Goal: Information Seeking & Learning: Learn about a topic

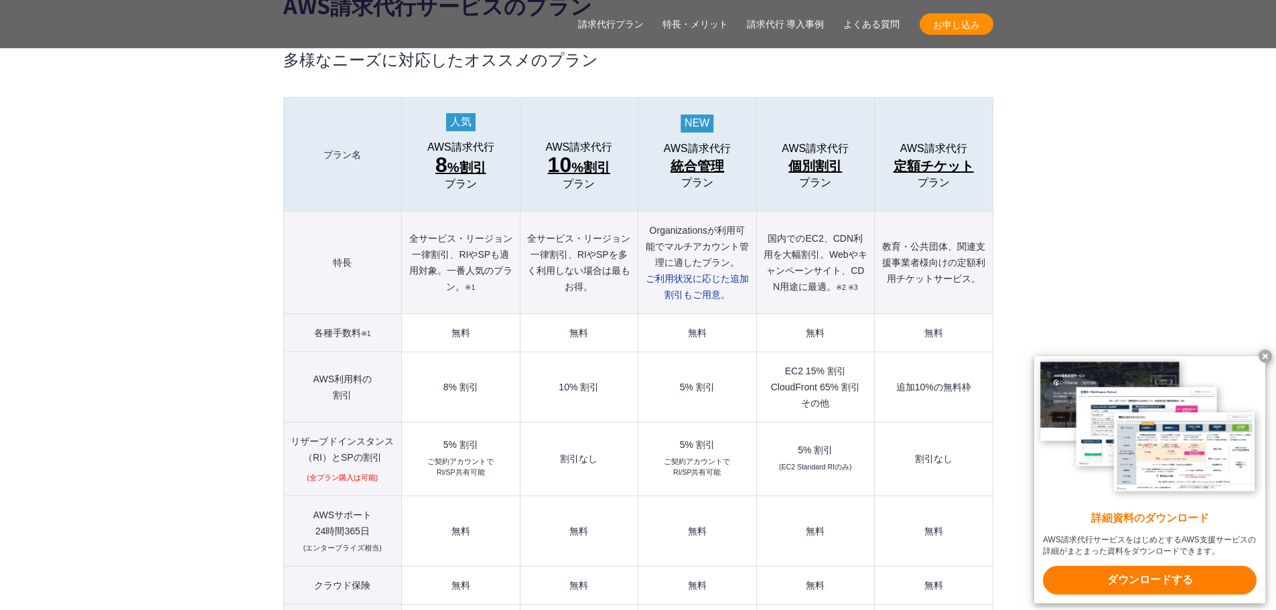
scroll to position [1674, 0]
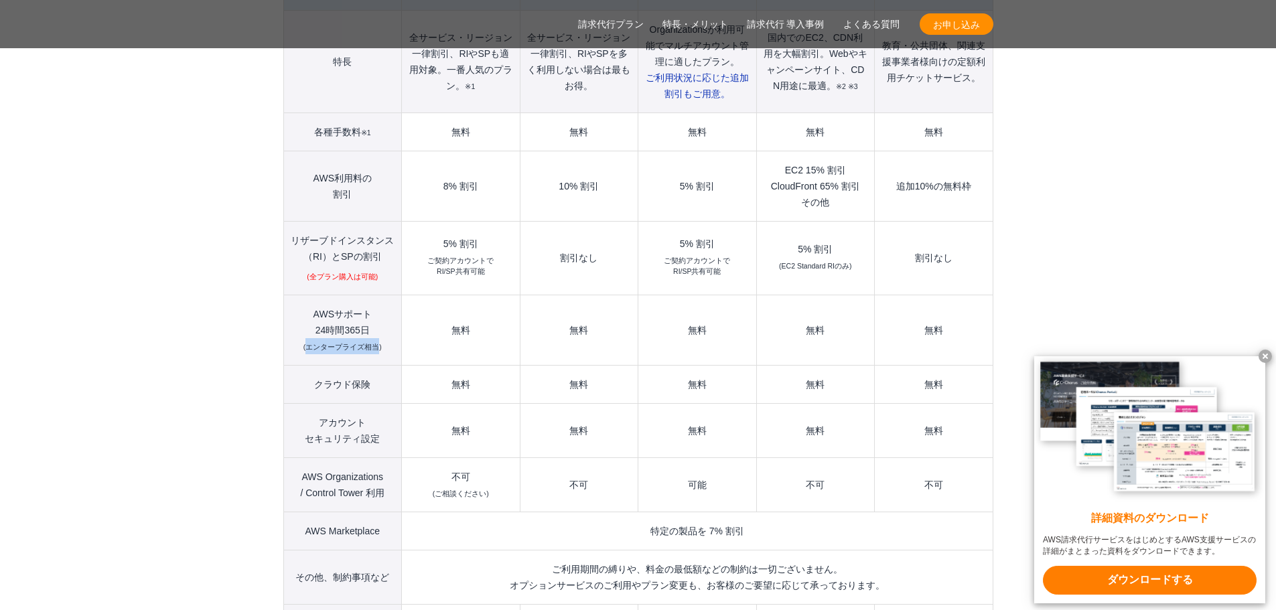
drag, startPoint x: 308, startPoint y: 317, endPoint x: 378, endPoint y: 319, distance: 70.3
click at [378, 343] on small "(エンタープライズ相当)" at bounding box center [342, 347] width 78 height 8
copy small "エンタープライズ相当"
click at [510, 320] on td "無料" at bounding box center [461, 330] width 118 height 70
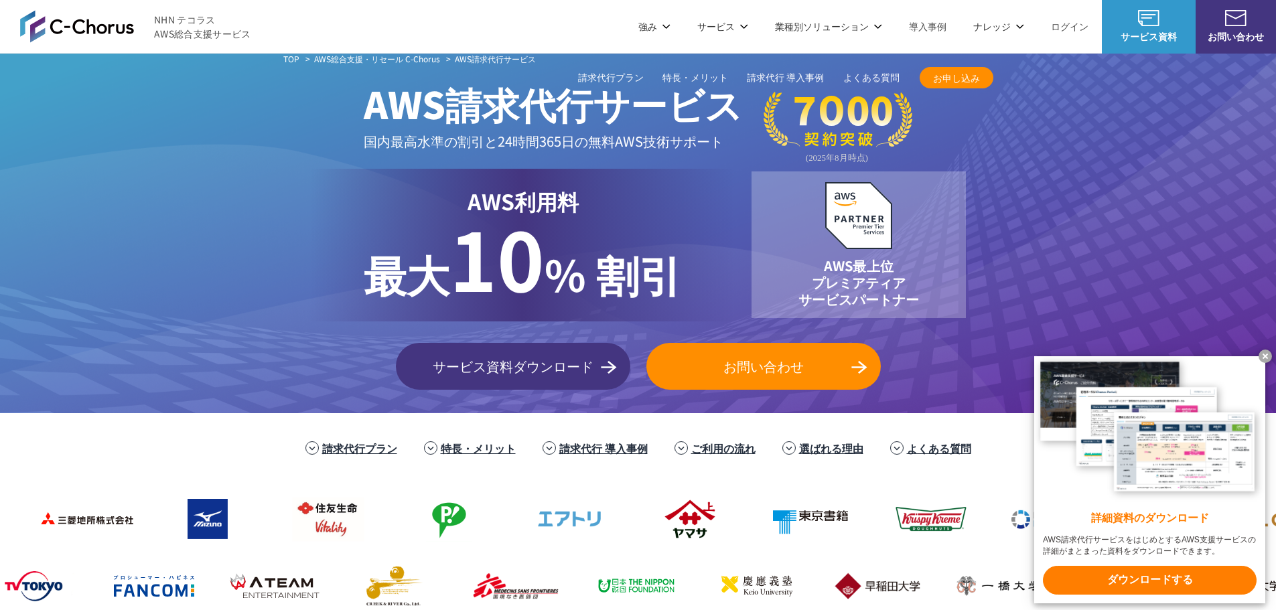
scroll to position [0, 0]
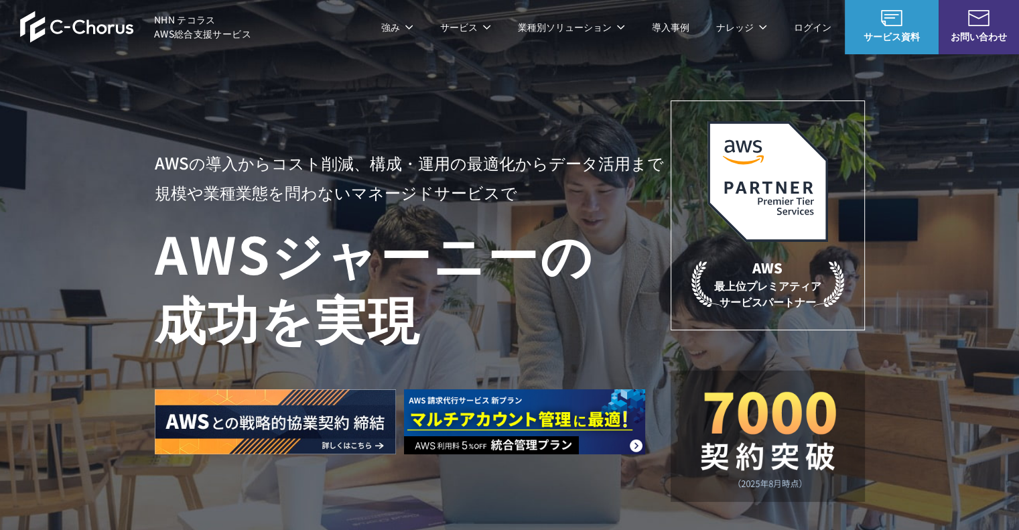
click at [235, 112] on link "AWS請求代行サービス" at bounding box center [212, 113] width 94 height 13
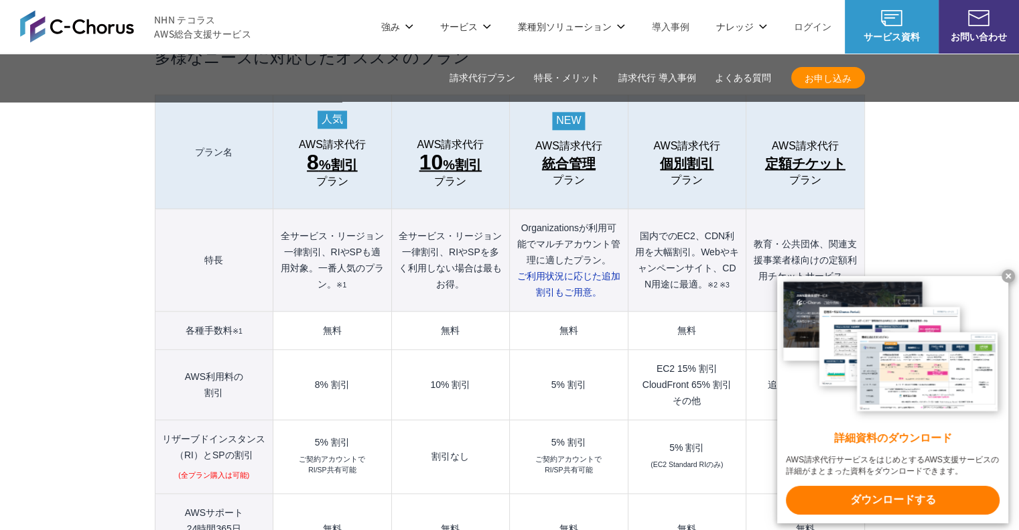
scroll to position [1473, 0]
